Goal: Task Accomplishment & Management: Manage account settings

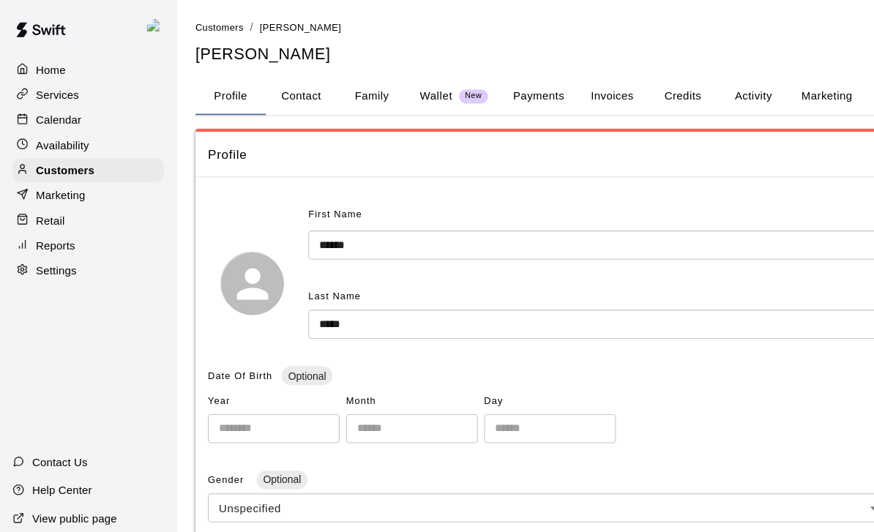
click at [43, 86] on p "Services" at bounding box center [54, 88] width 40 height 15
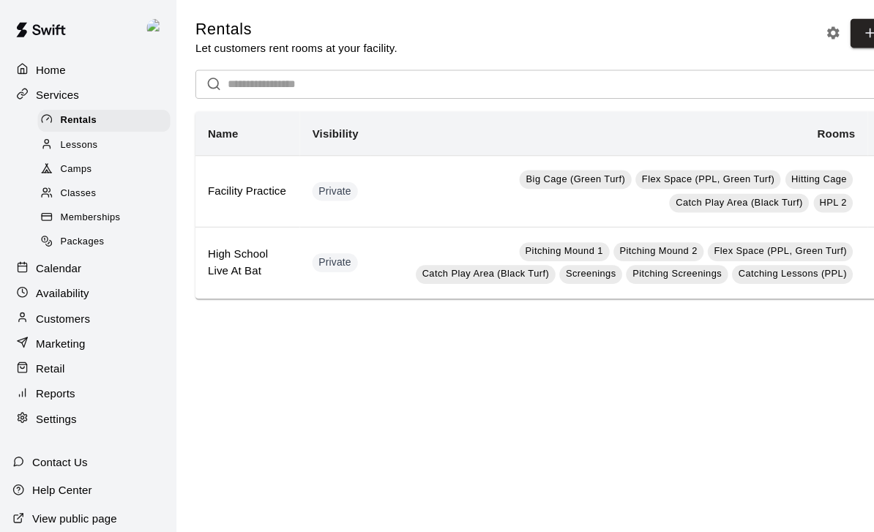
click at [47, 67] on p "Home" at bounding box center [48, 65] width 28 height 15
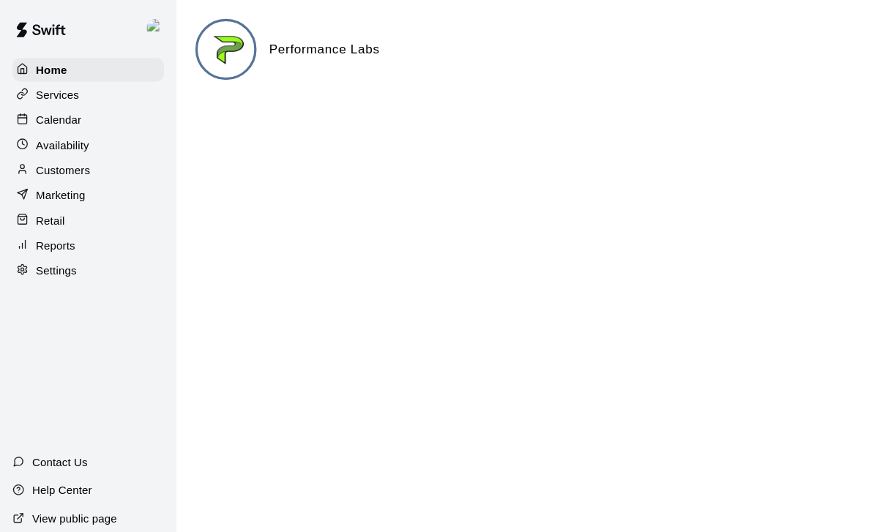
click at [50, 105] on p "Calendar" at bounding box center [55, 112] width 42 height 15
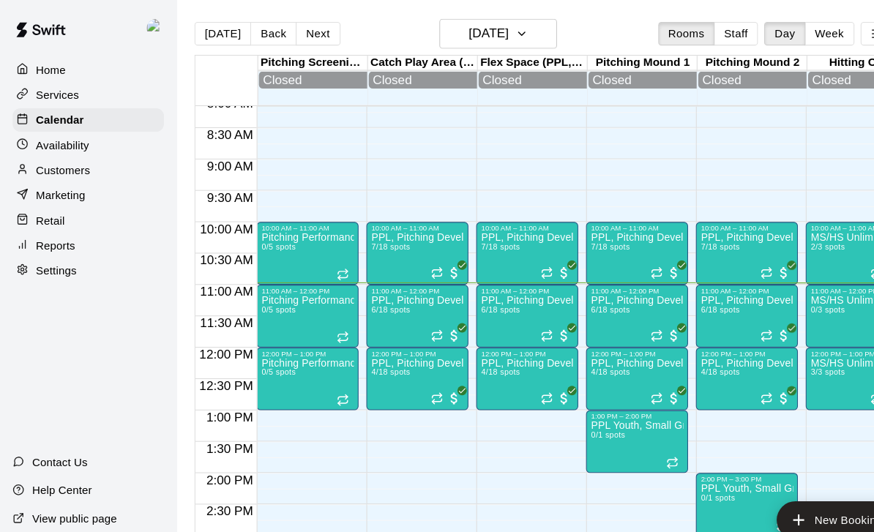
scroll to position [478, 0]
click at [591, 280] on p "PPL, Pitching Development Session" at bounding box center [594, 280] width 86 height 0
click at [567, 331] on img "edit" at bounding box center [567, 333] width 17 height 17
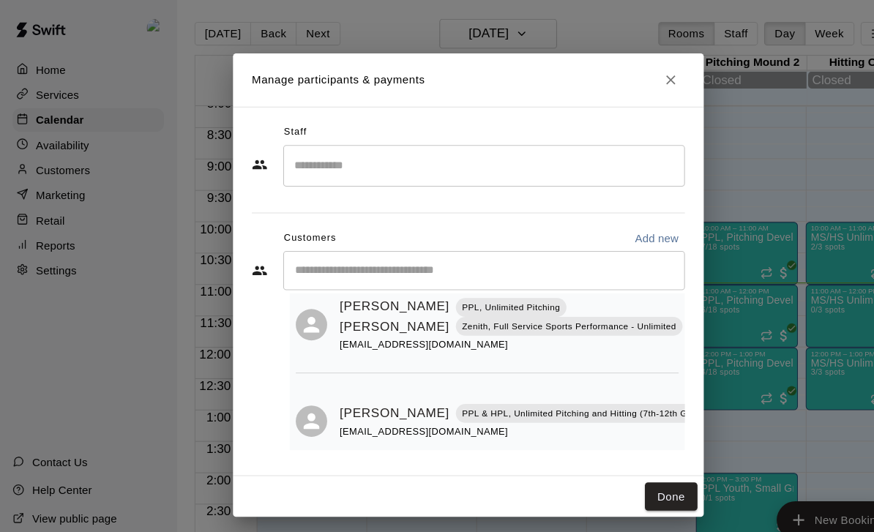
scroll to position [366, 0]
click at [625, 70] on icon "Close" at bounding box center [626, 74] width 15 height 15
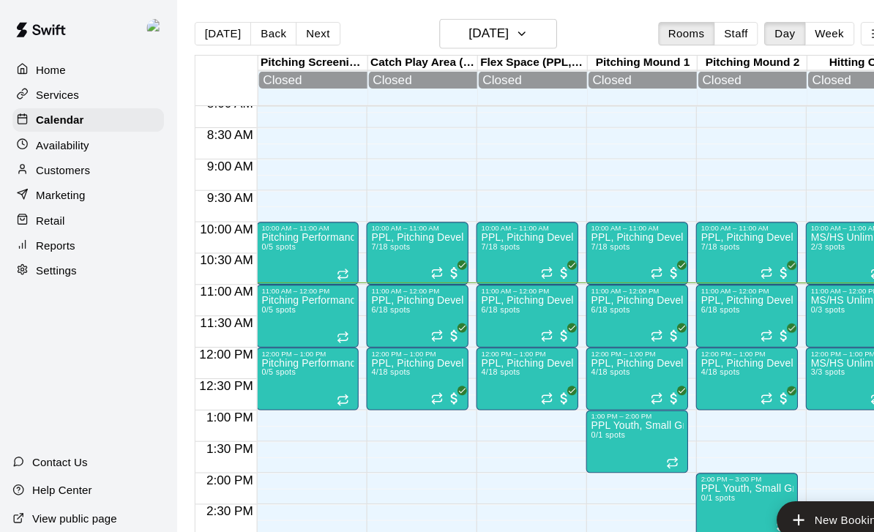
click at [685, 332] on div "12:00 PM – 1:00 PM" at bounding box center [697, 330] width 86 height 7
click at [672, 356] on button "edit" at bounding box center [669, 343] width 29 height 29
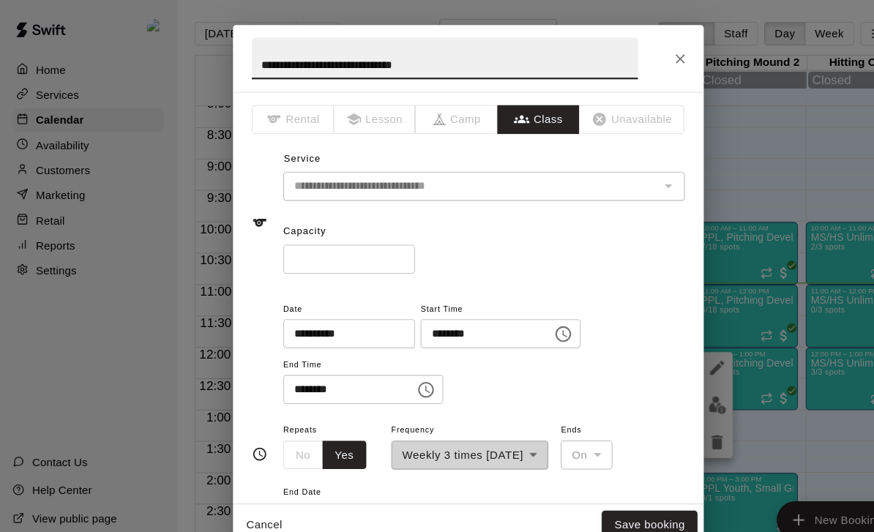
scroll to position [18, 0]
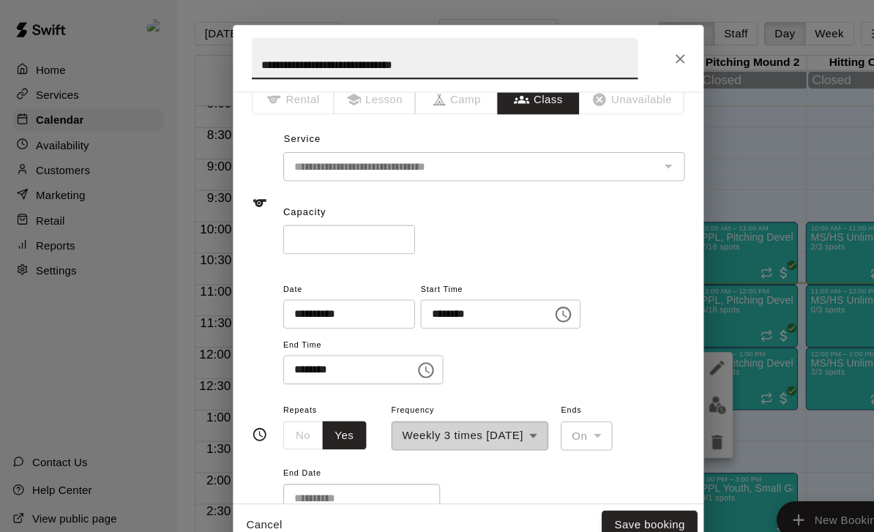
click at [635, 50] on icon "Close" at bounding box center [635, 55] width 15 height 15
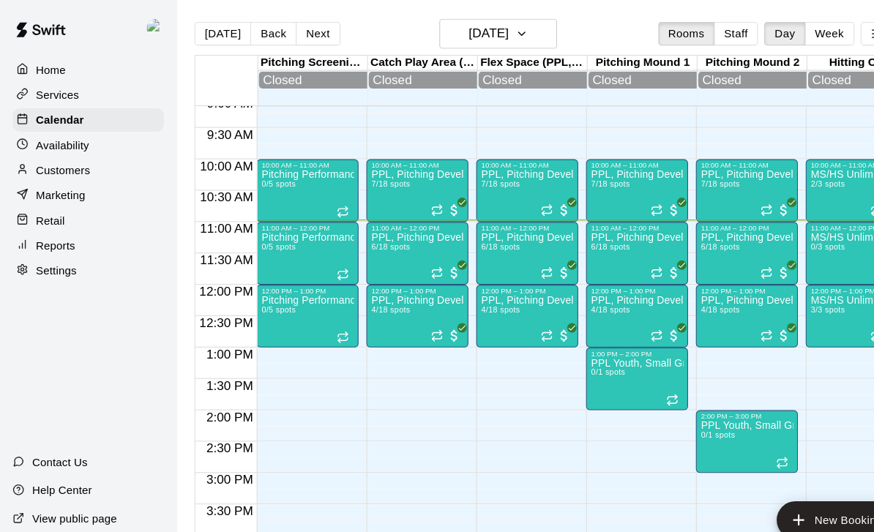
scroll to position [537, 0]
click at [590, 299] on div "PPL, Pitching Development Session 4/18 spots" at bounding box center [594, 541] width 86 height 532
click at [567, 324] on img "edit" at bounding box center [567, 328] width 17 height 17
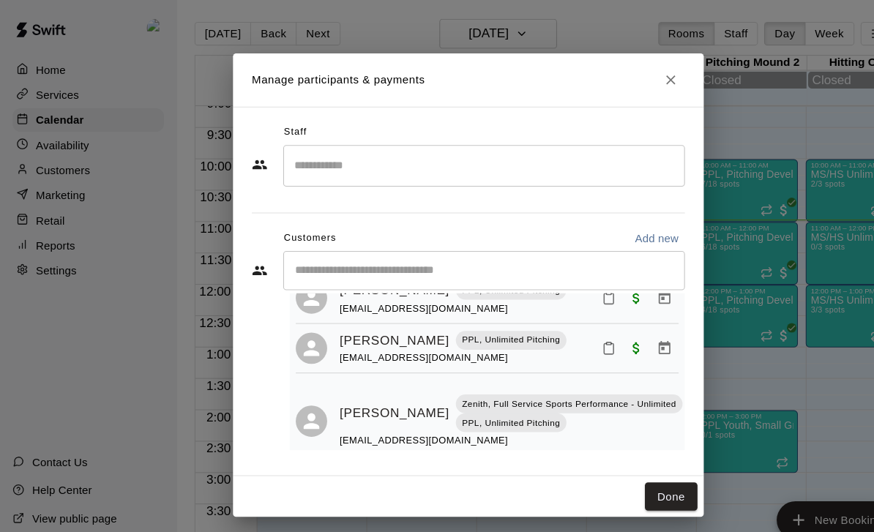
scroll to position [102, 0]
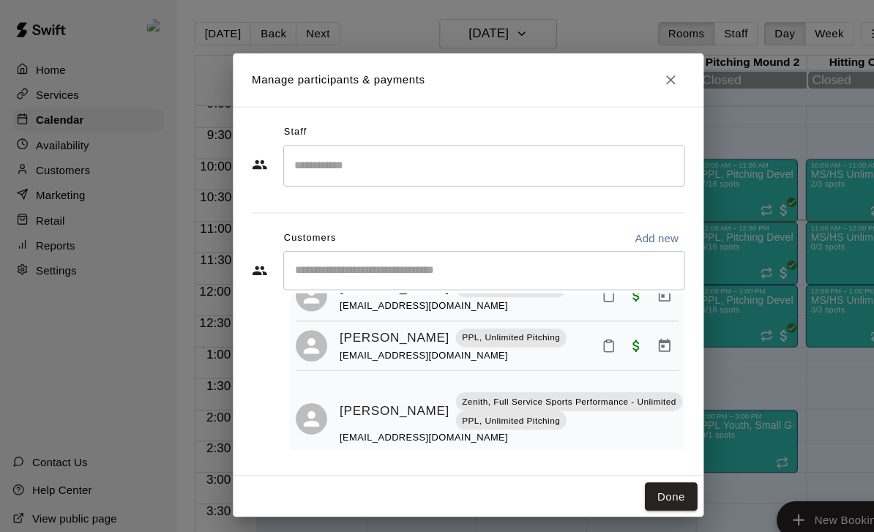
click at [635, 65] on button "Close" at bounding box center [626, 75] width 26 height 26
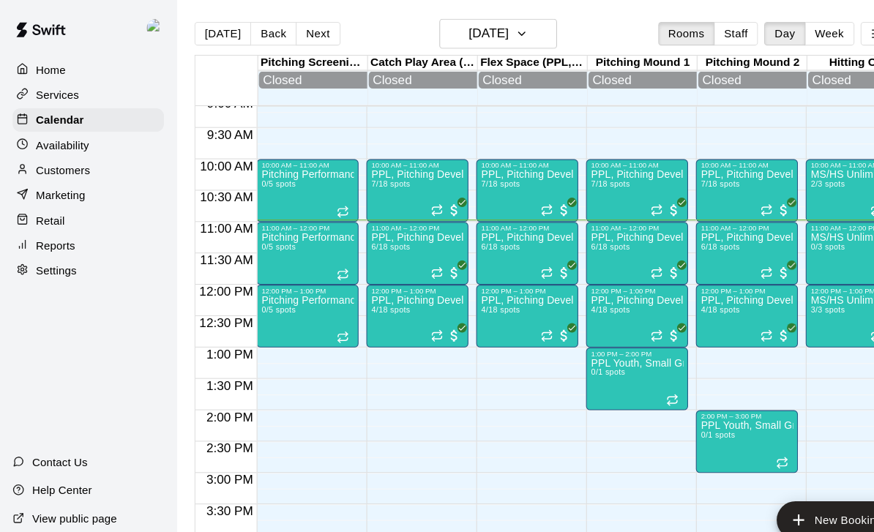
click at [366, 299] on div "PPL, Pitching Development Session 4/18 spots" at bounding box center [389, 541] width 86 height 532
click at [354, 332] on img "edit" at bounding box center [362, 328] width 17 height 17
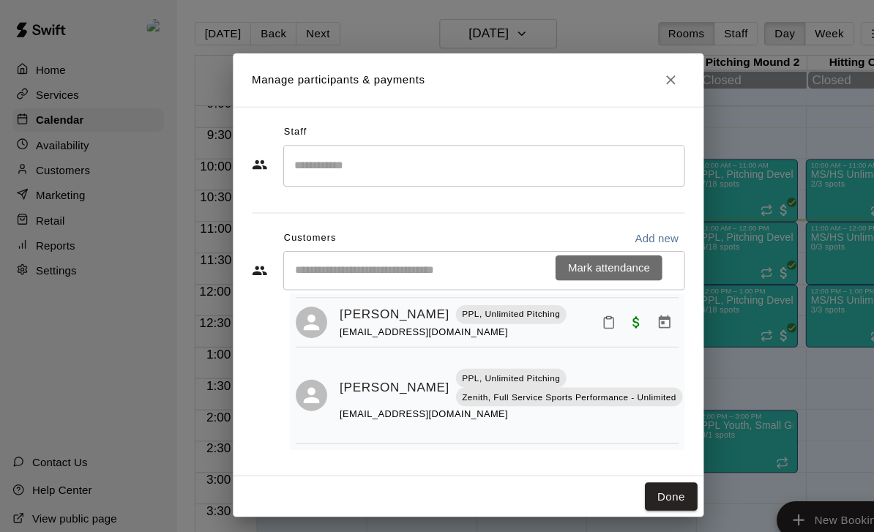
click at [615, 73] on button "Close" at bounding box center [626, 75] width 26 height 26
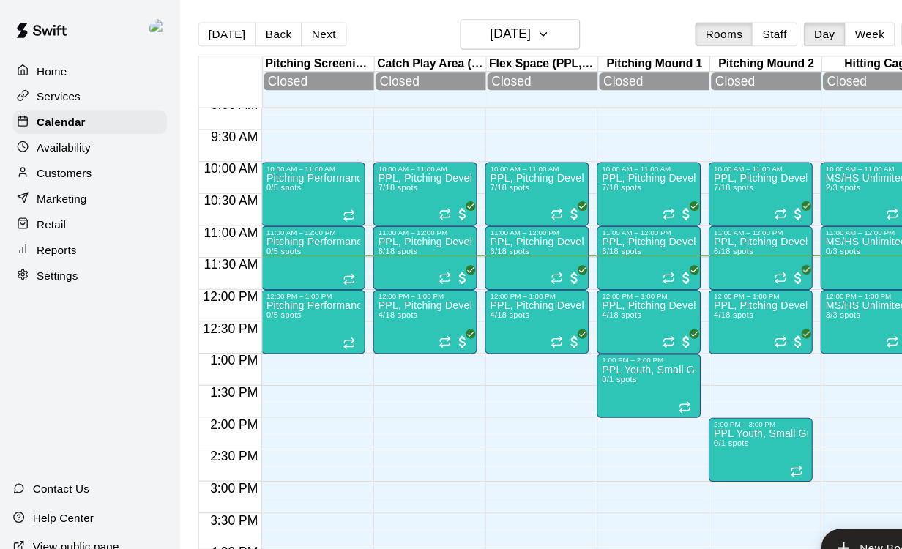
click at [591, 193] on div "PPL, Pitching Development Session 7/18 spots" at bounding box center [594, 432] width 86 height 549
click at [559, 203] on img "edit" at bounding box center [567, 211] width 17 height 17
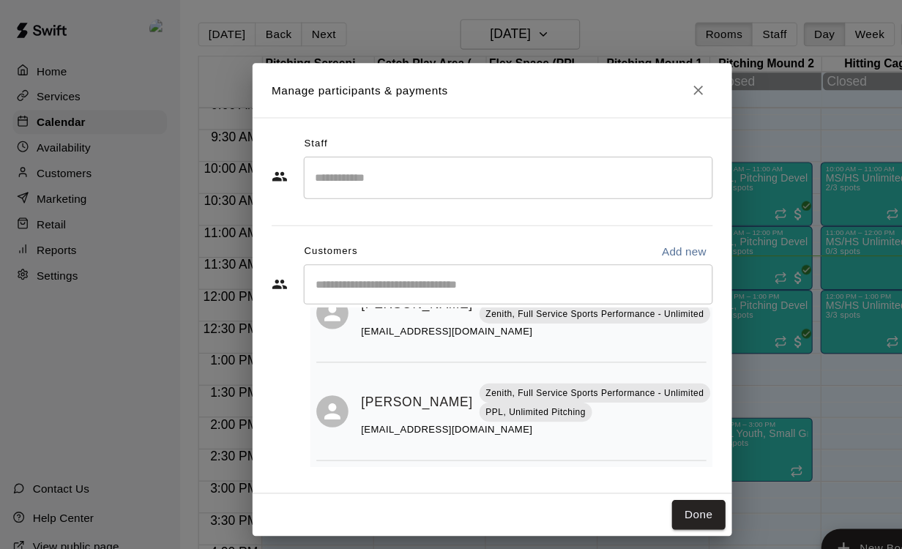
click at [646, 75] on button "Close" at bounding box center [640, 83] width 26 height 26
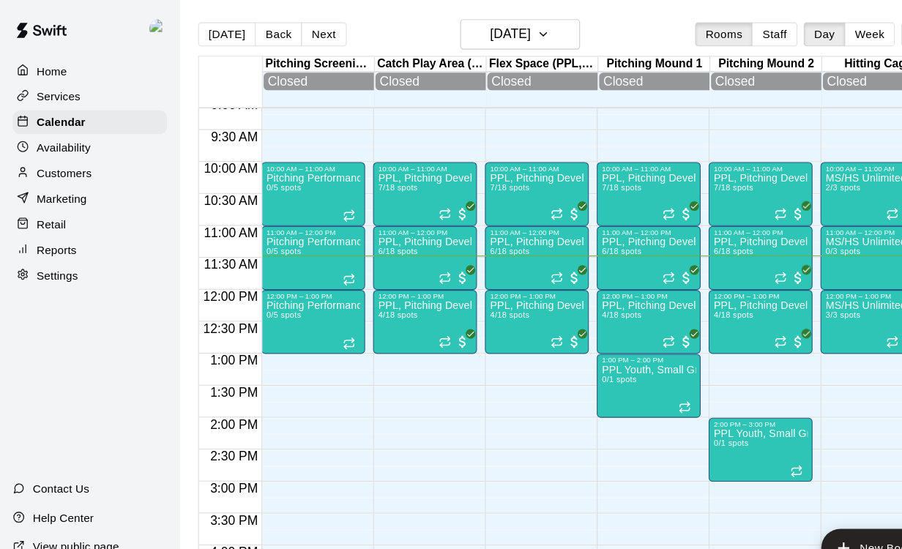
click at [490, 255] on div "PPL, Pitching Development Session 6/18 spots" at bounding box center [492, 491] width 86 height 549
click at [457, 272] on img "edit" at bounding box center [464, 269] width 17 height 17
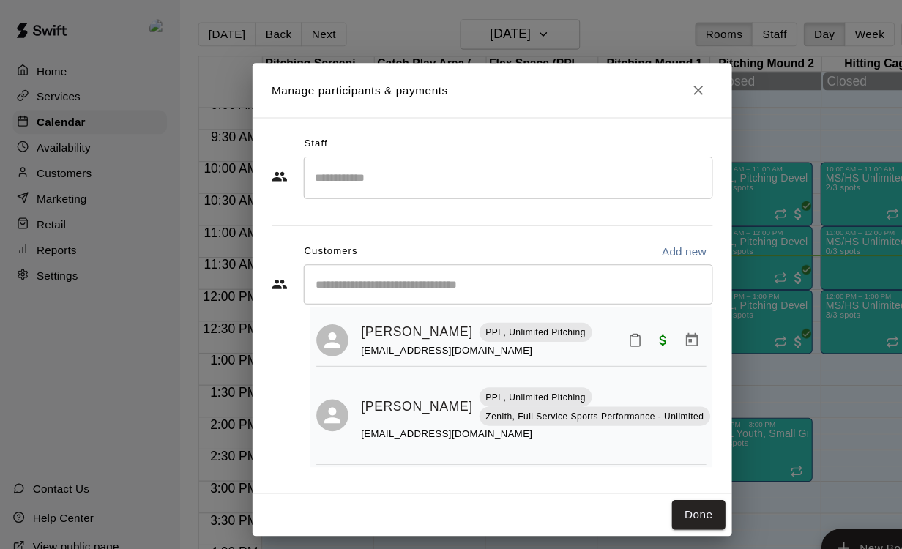
scroll to position [108, -1]
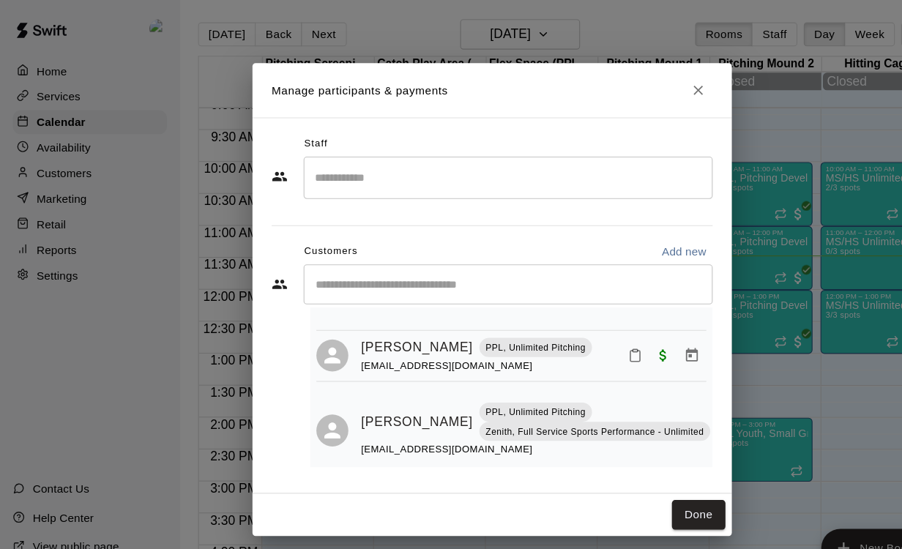
click at [634, 92] on button "Close" at bounding box center [640, 83] width 26 height 26
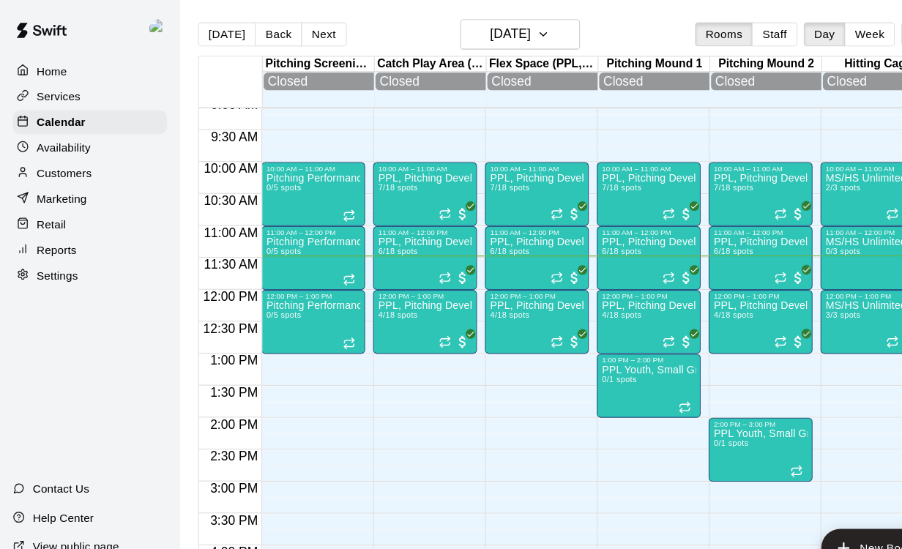
scroll to position [102, 0]
